Goal: Task Accomplishment & Management: Manage account settings

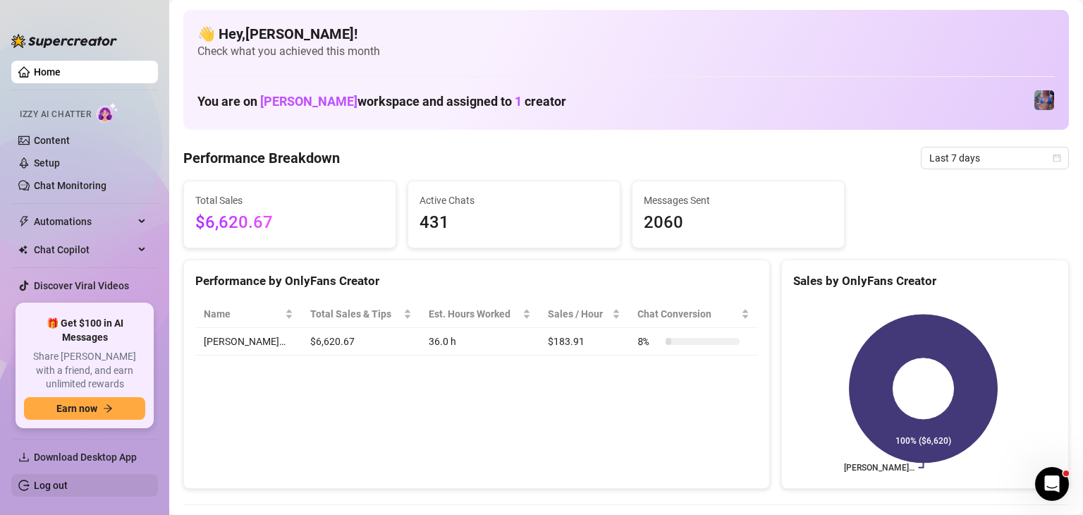
click at [67, 479] on link "Log out" at bounding box center [51, 484] width 34 height 11
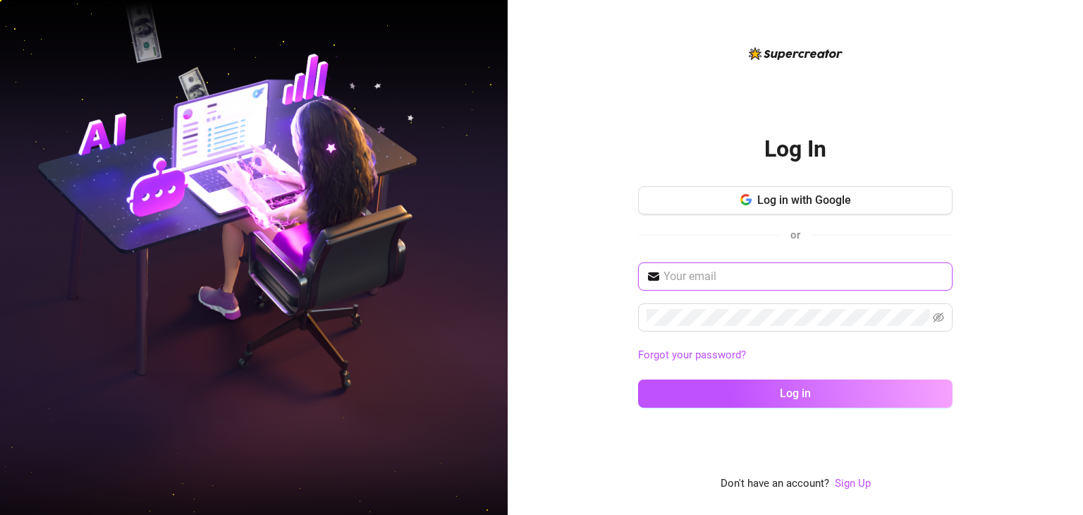
click at [800, 277] on input "text" at bounding box center [803, 276] width 281 height 17
type input "[EMAIL_ADDRESS][DOMAIN_NAME]"
click at [638, 379] on button "Log in" at bounding box center [795, 393] width 314 height 28
